Goal: Task Accomplishment & Management: Use online tool/utility

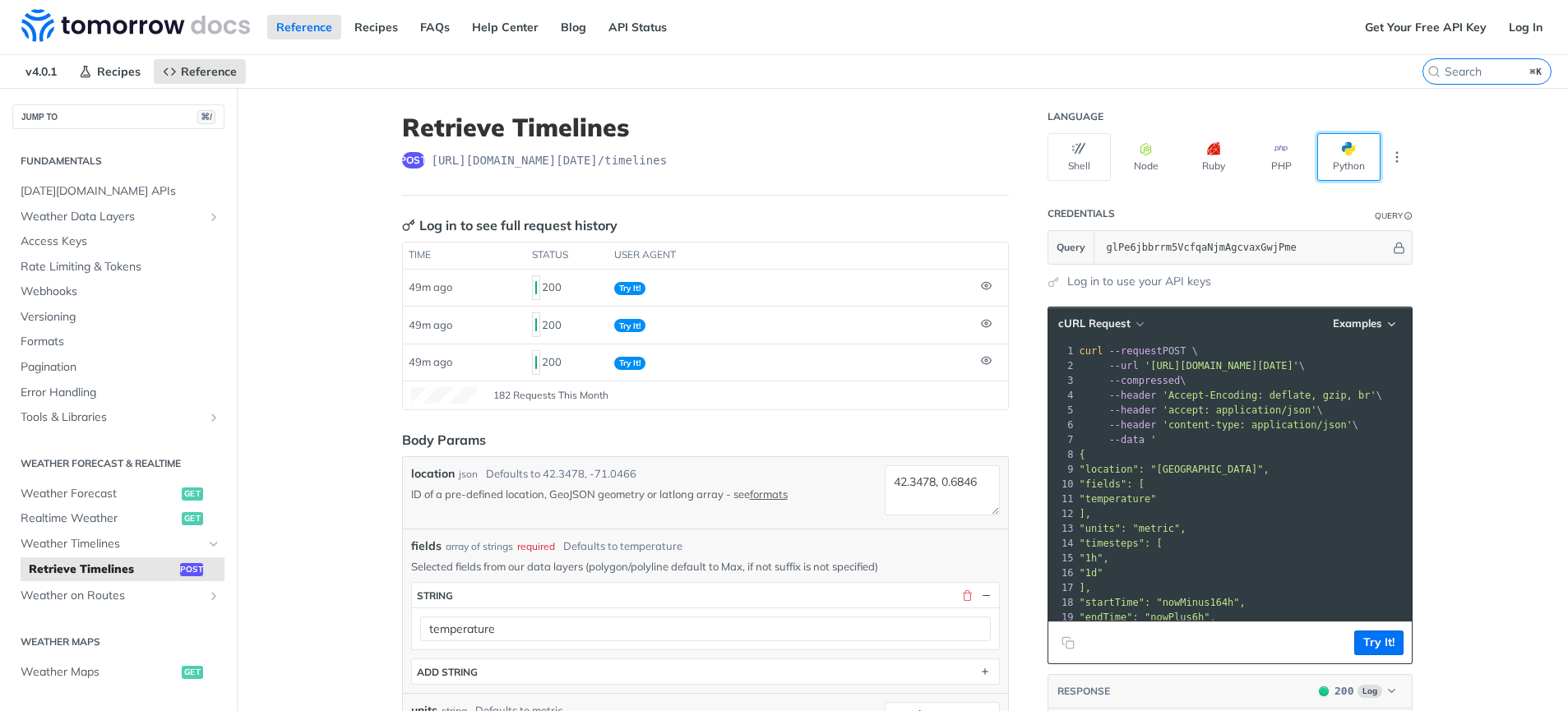
click at [1316, 152] on button "Python" at bounding box center [1348, 157] width 64 height 47
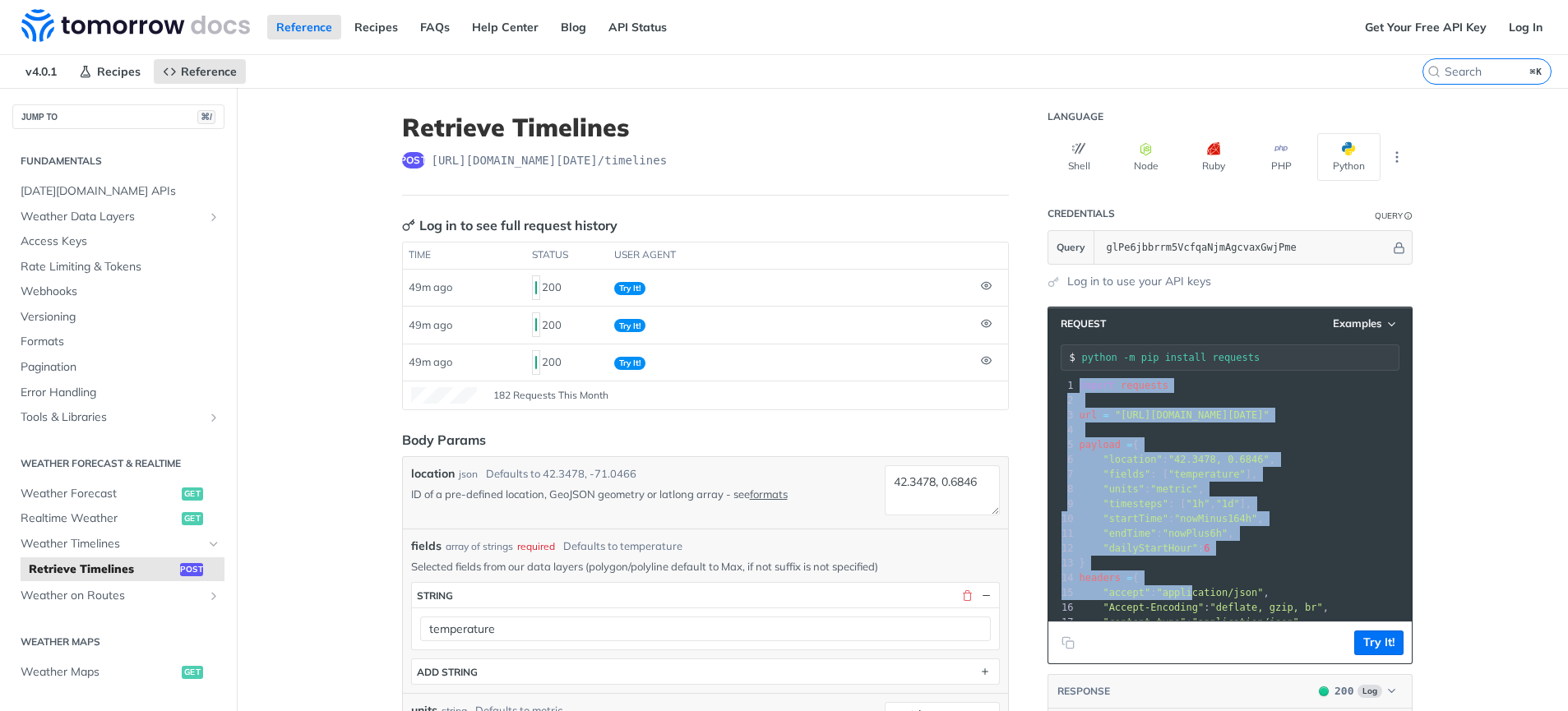
drag, startPoint x: 1071, startPoint y: 388, endPoint x: 1188, endPoint y: 590, distance: 233.4
click at [1188, 590] on div "1 import requests 2 ​ 3 url = "[URL][DOMAIN_NAME][DATE]" 4 ​ 5 payload = { 6 "l…" at bounding box center [1329, 540] width 505 height 326
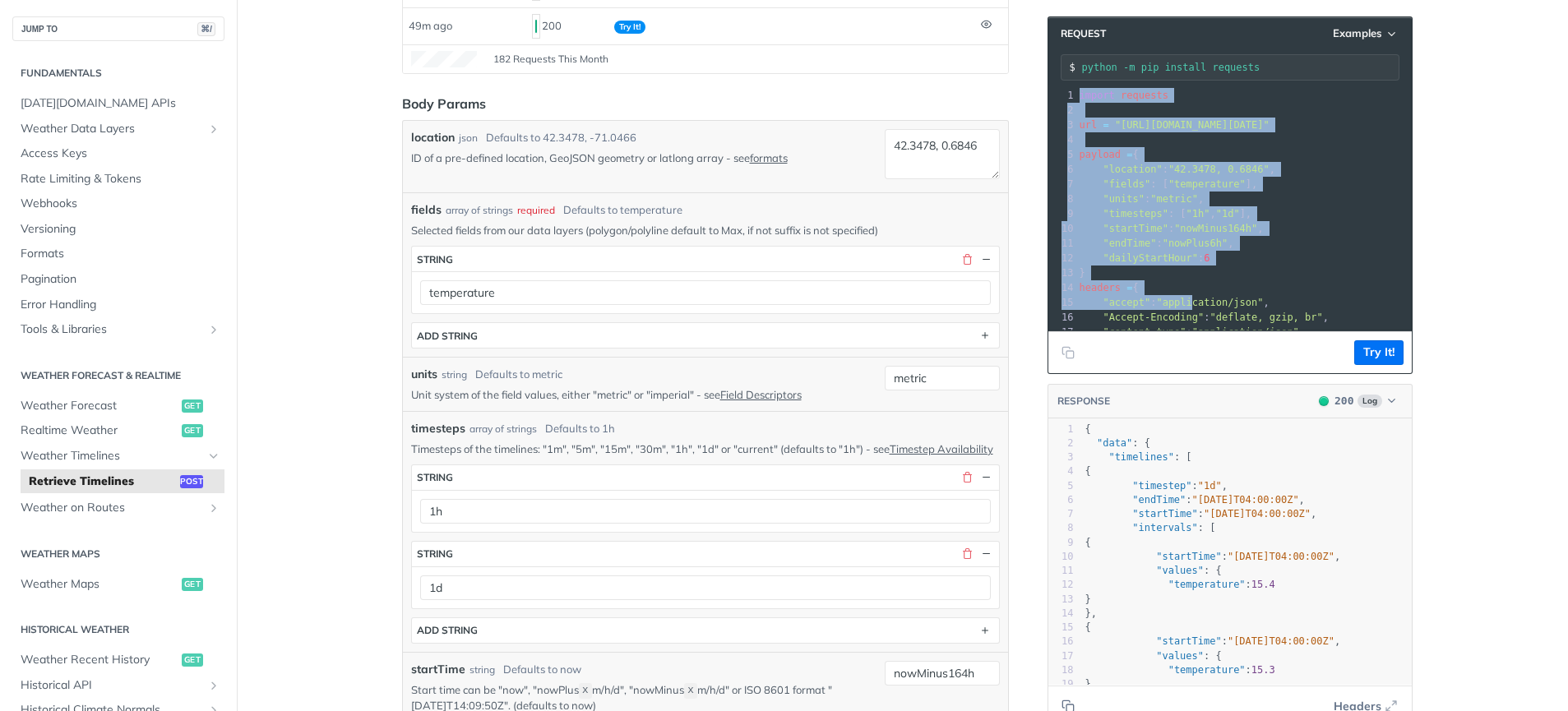
scroll to position [562, 0]
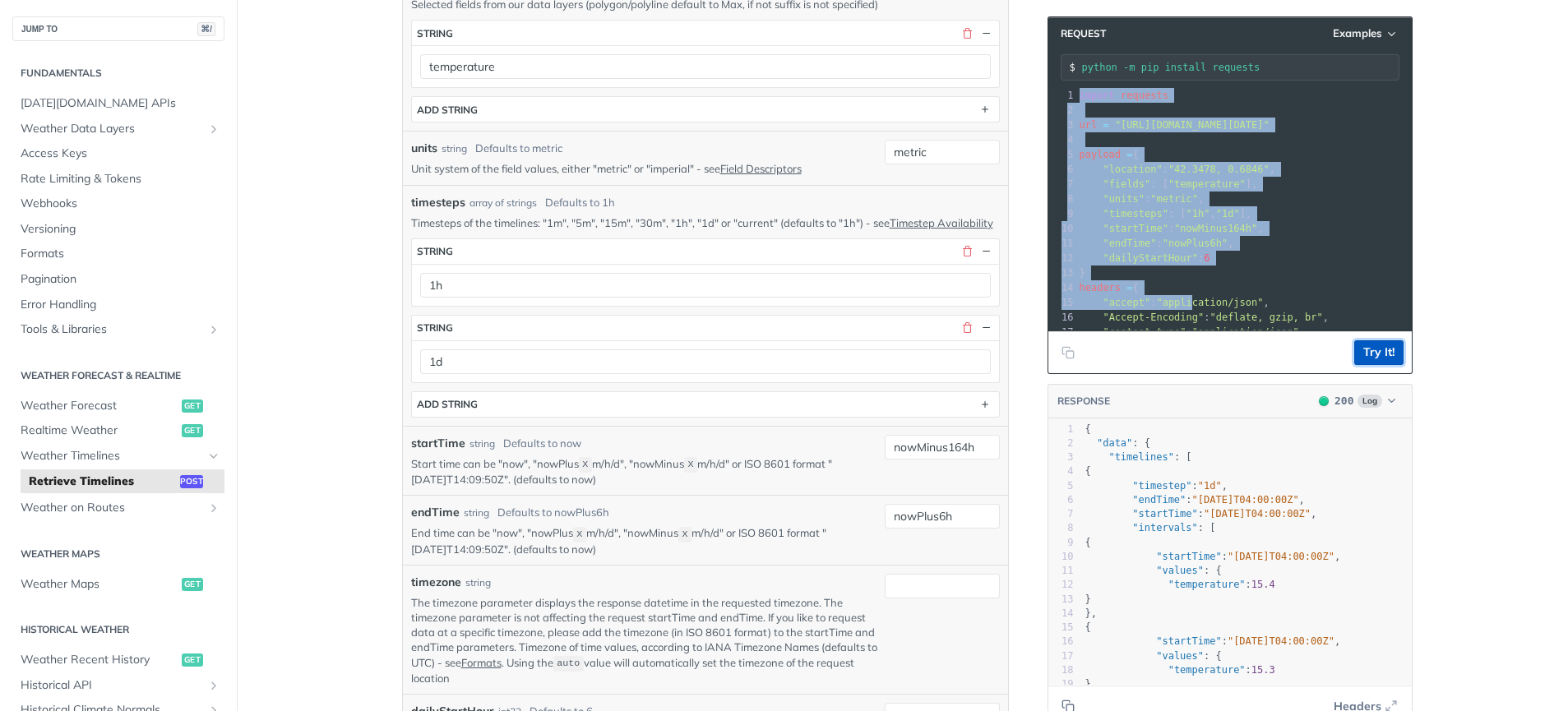
click at [1363, 351] on button "Try It!" at bounding box center [1378, 353] width 49 height 25
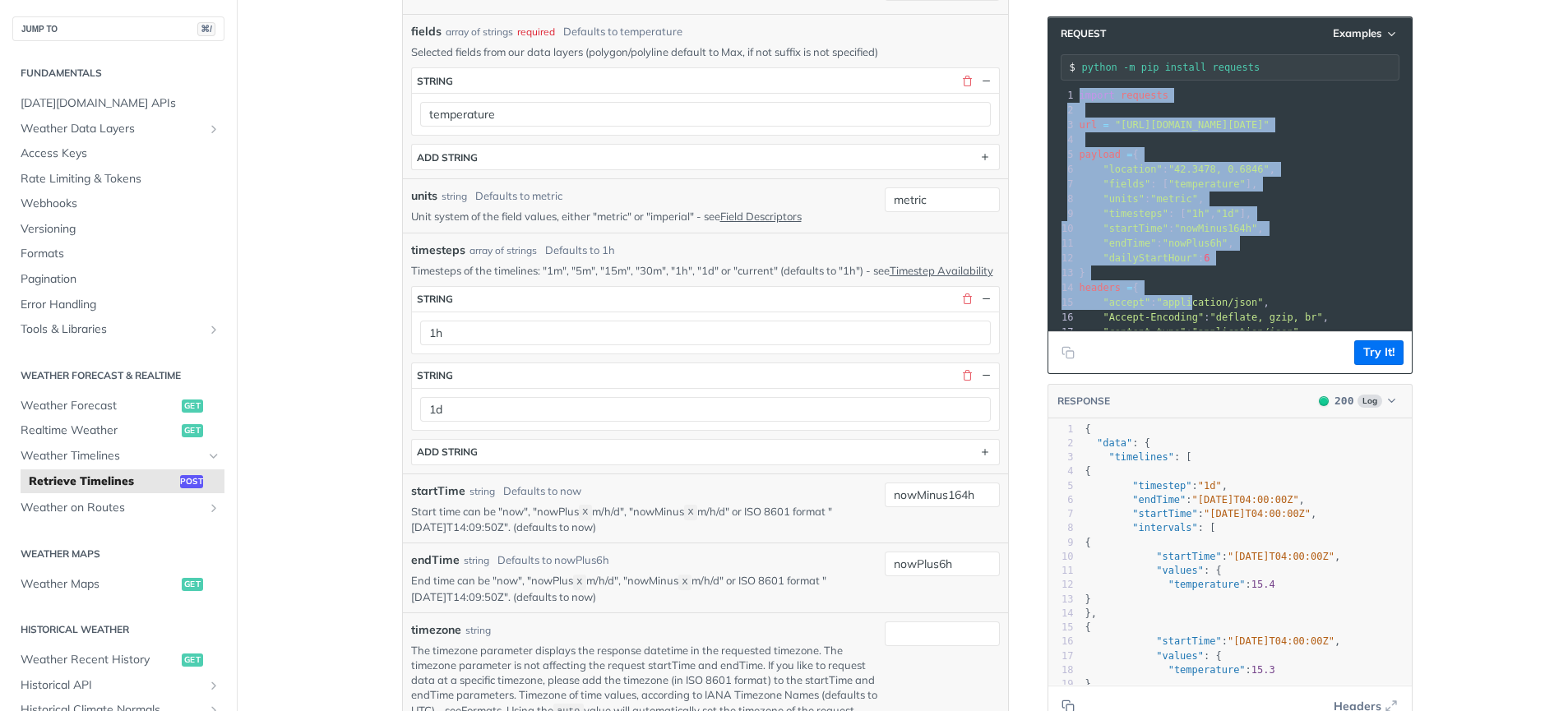
scroll to position [438, 0]
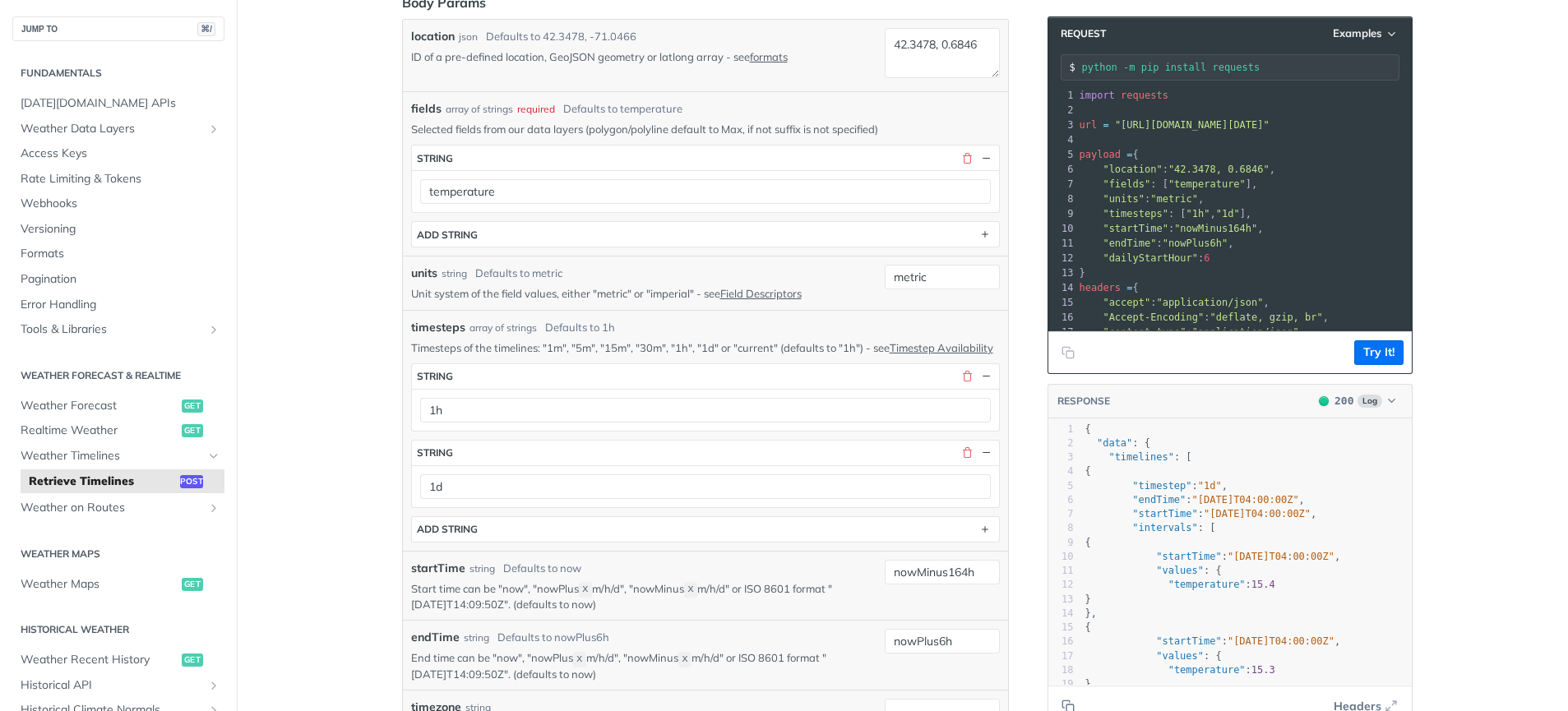
click at [1143, 134] on pre "​" at bounding box center [1329, 140] width 505 height 15
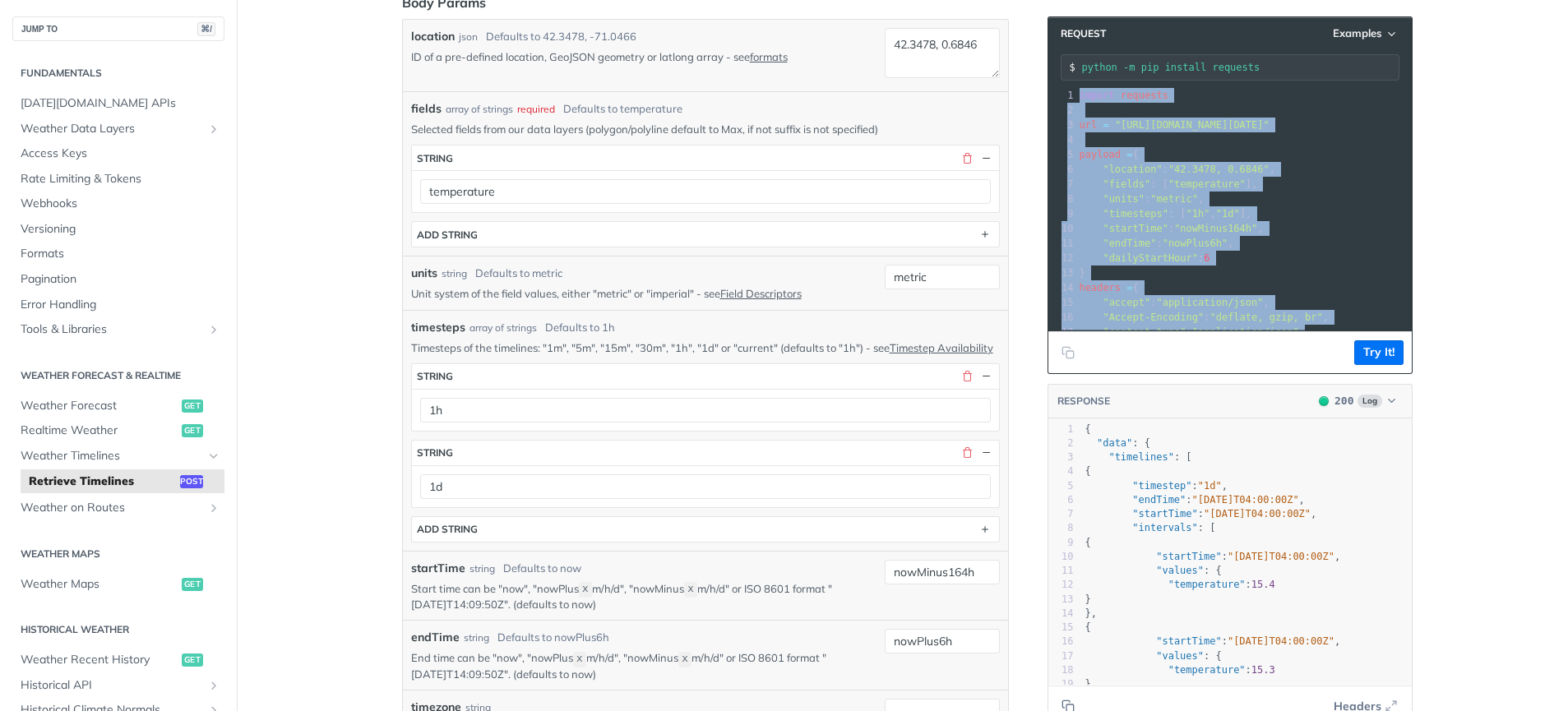
scroll to position [99, 0]
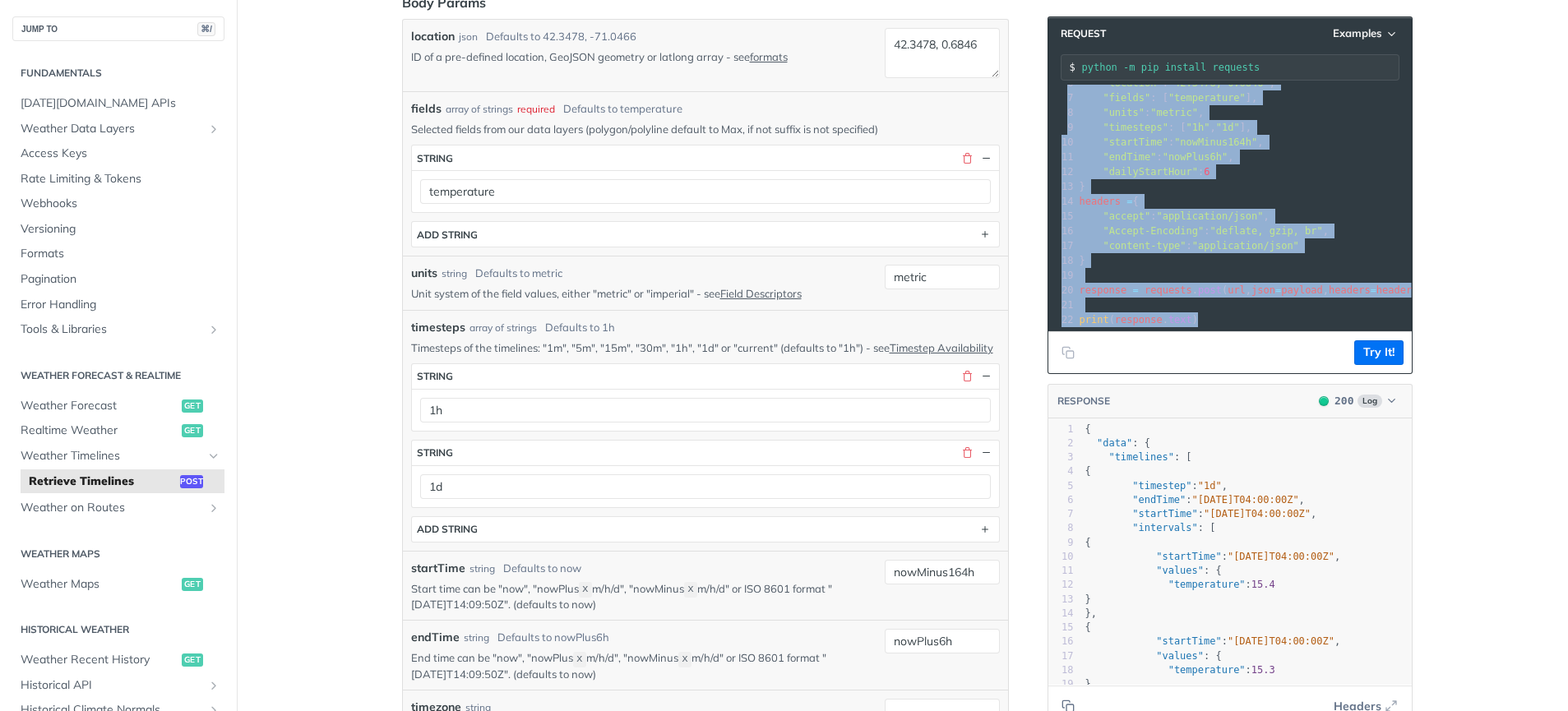
drag, startPoint x: 1074, startPoint y: 99, endPoint x: 1285, endPoint y: 394, distance: 362.7
click at [1285, 394] on section "Request Examples python -m pip install requests 1 import requests 2 ​ 3 url = "…" at bounding box center [1229, 372] width 365 height 744
copy div "import requests 2 ​ 3 url = "[URL][DOMAIN_NAME][DATE]" 4 ​ 5 payload = { 6 "loc…"
click at [1367, 353] on button "Try It!" at bounding box center [1378, 353] width 49 height 25
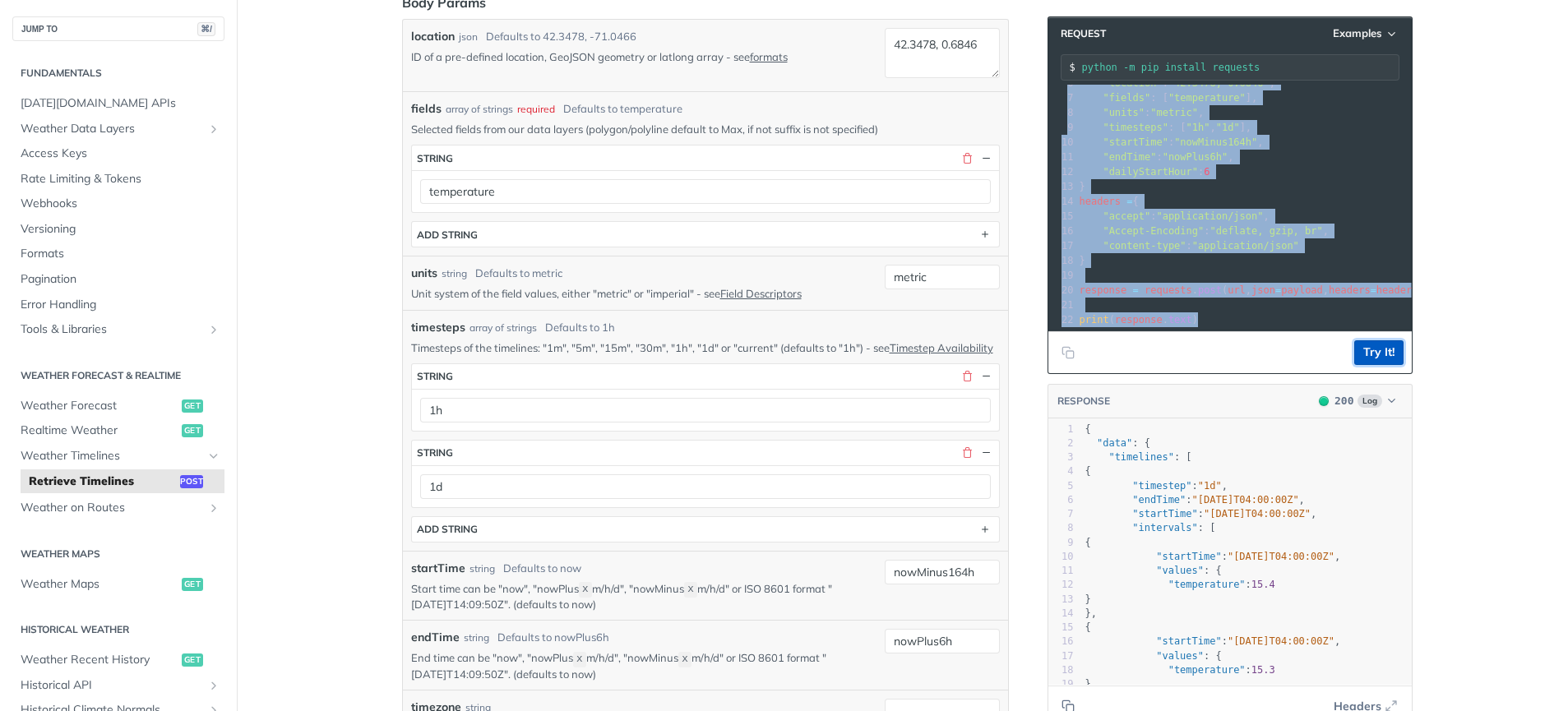
click at [1367, 353] on button "Try It!" at bounding box center [1378, 353] width 49 height 25
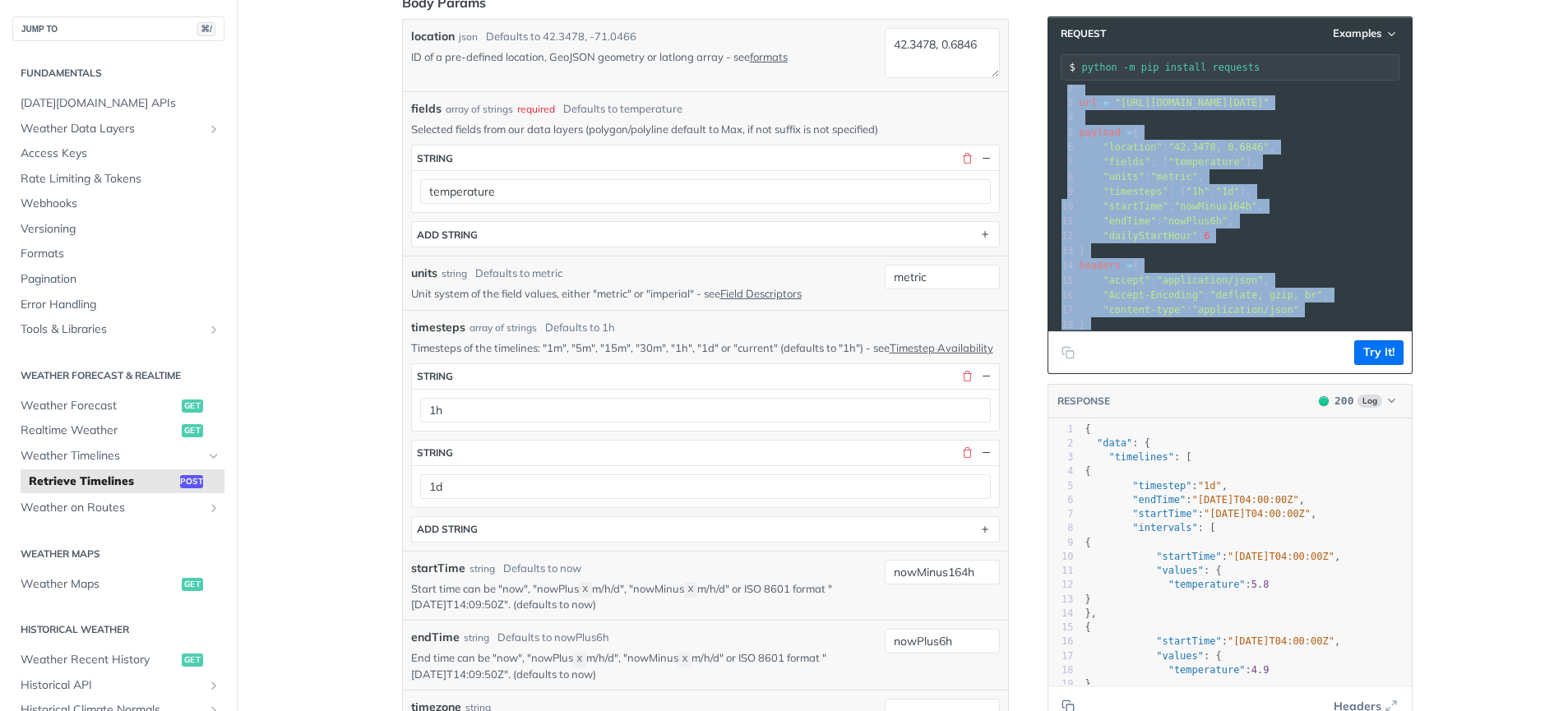
scroll to position [0, 0]
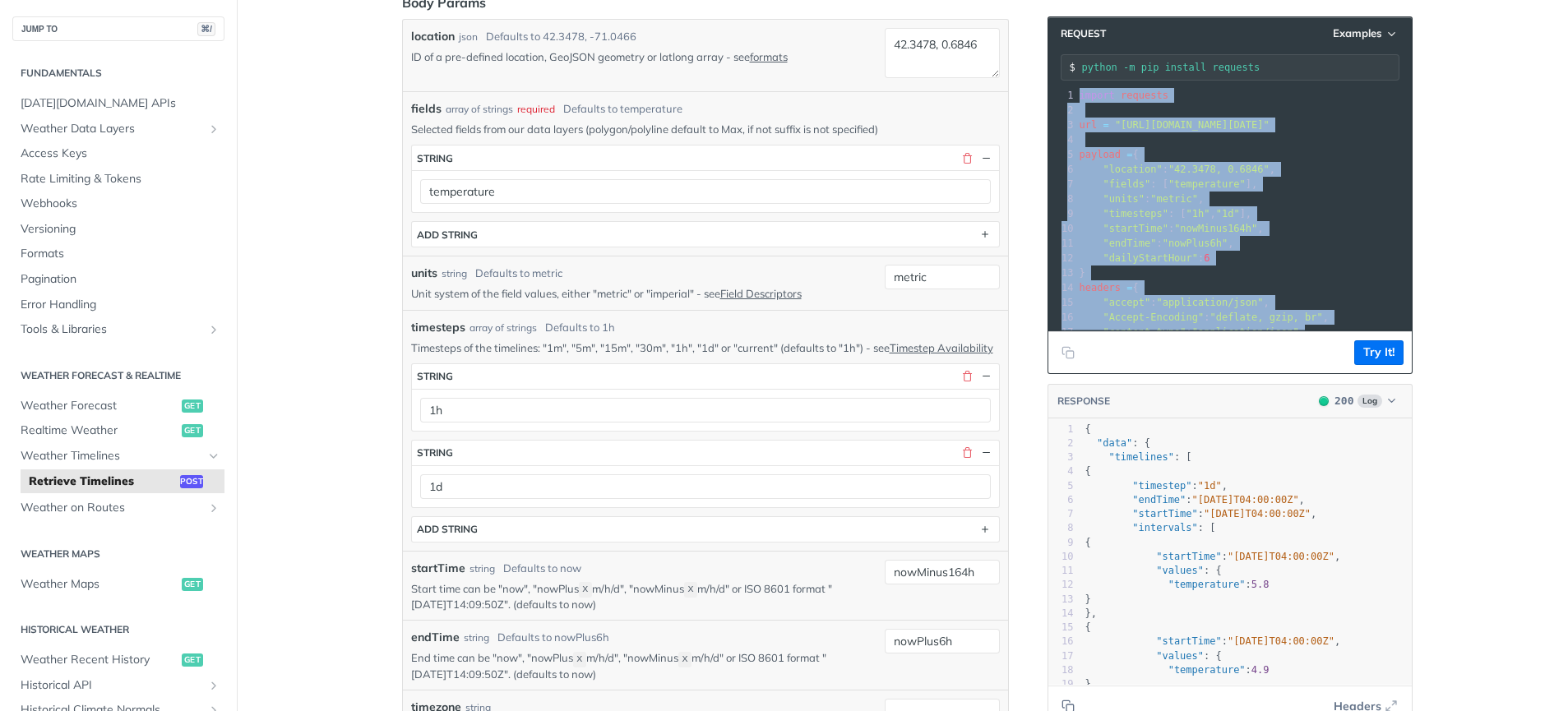
copy div "import requests 2 ​ 3 url = "[URL][DOMAIN_NAME][DATE]" 4 ​ 5 payload = { 6 "loc…"
